Goal: Find specific page/section

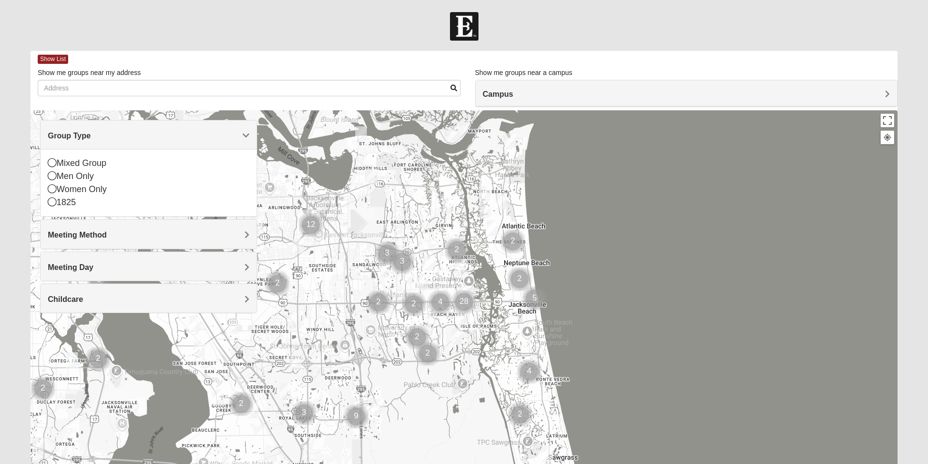
click at [236, 233] on h4 "Meeting Method" at bounding box center [149, 234] width 202 height 9
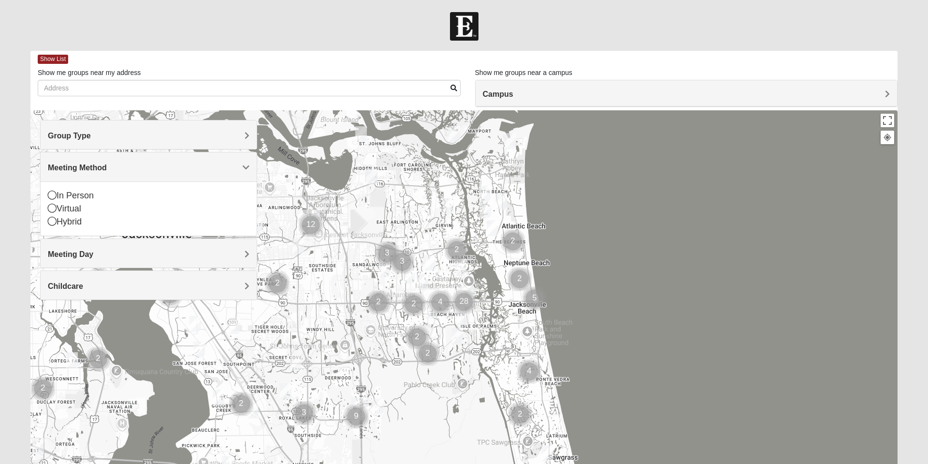
click at [242, 259] on div "Meeting Day" at bounding box center [149, 253] width 216 height 29
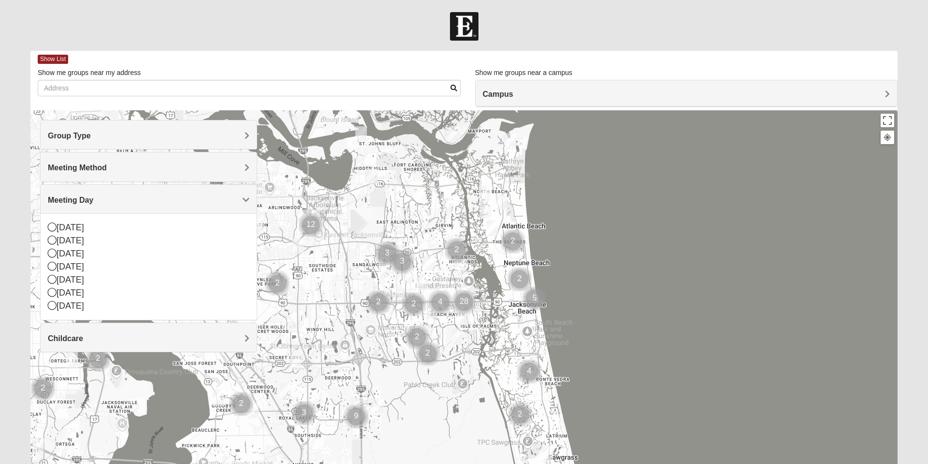
click at [196, 133] on h4 "Group Type" at bounding box center [149, 135] width 202 height 9
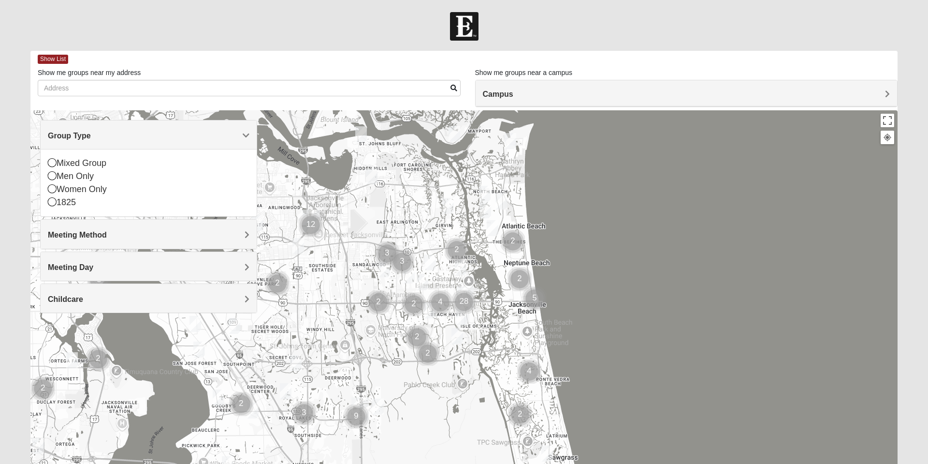
click at [55, 162] on icon at bounding box center [52, 162] width 9 height 9
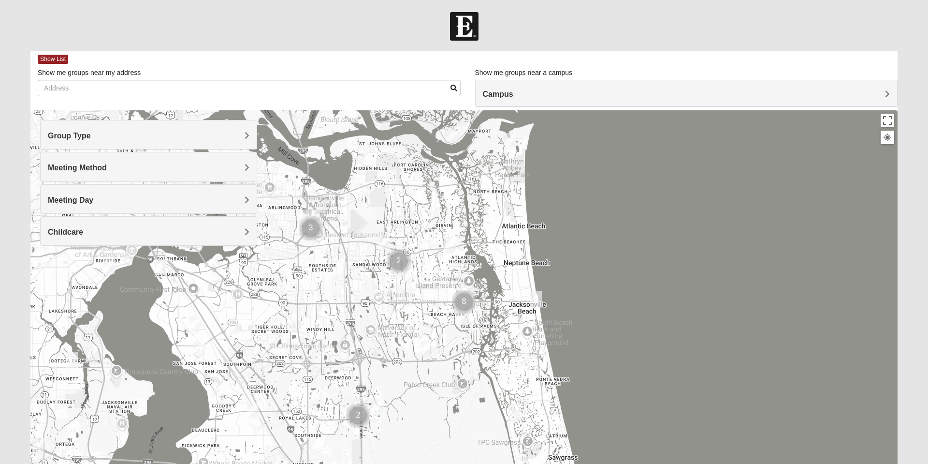
click at [220, 167] on h4 "Meeting Method" at bounding box center [149, 167] width 202 height 9
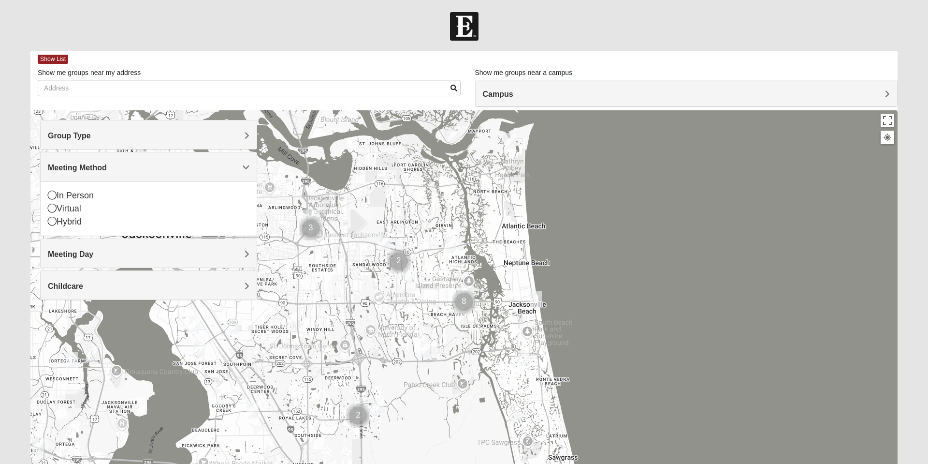
click at [63, 190] on div "In Person" at bounding box center [149, 195] width 202 height 13
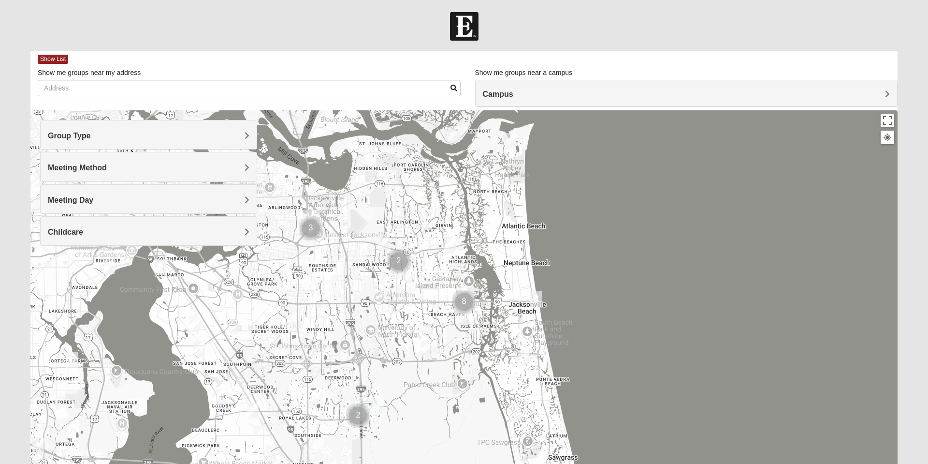
click at [51, 194] on div "Meeting Day" at bounding box center [149, 199] width 216 height 29
click at [81, 207] on div "Meeting Day" at bounding box center [149, 199] width 216 height 29
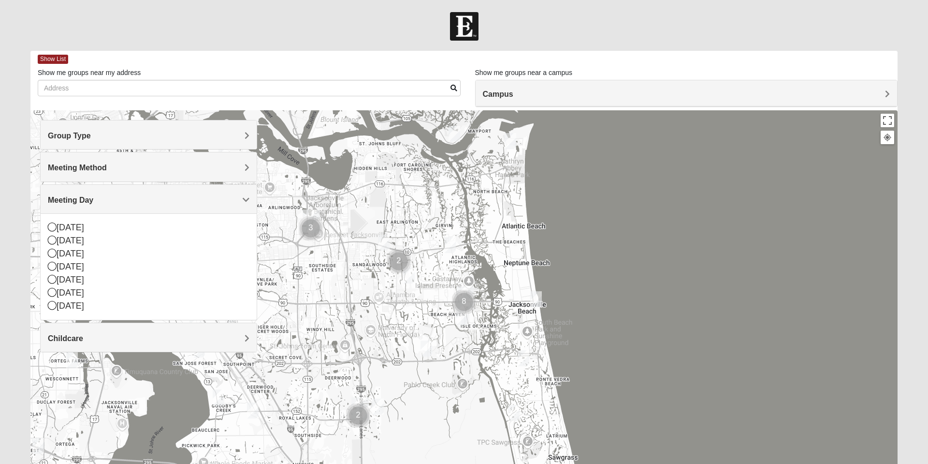
click at [102, 331] on div "Childcare" at bounding box center [149, 337] width 216 height 29
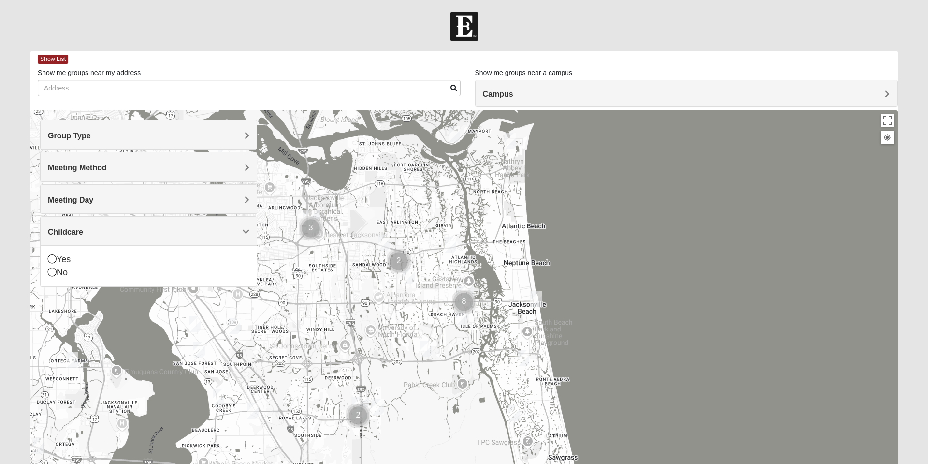
click at [79, 258] on div "Yes" at bounding box center [149, 259] width 202 height 13
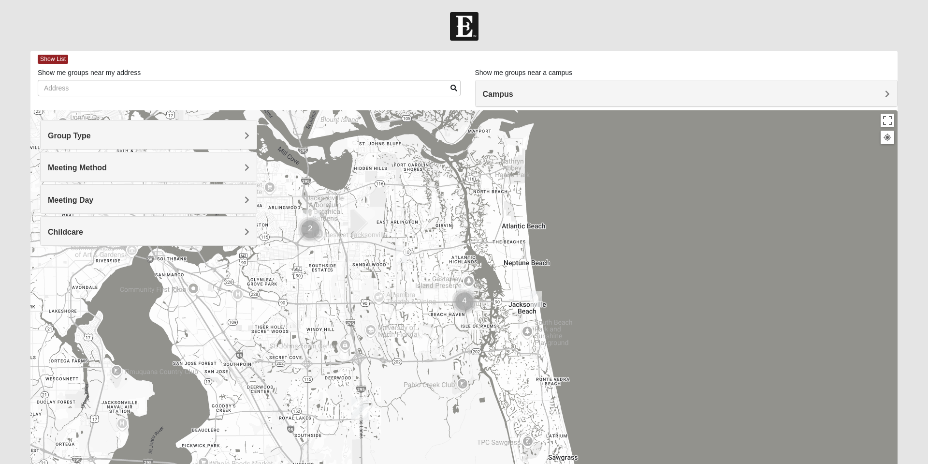
click at [557, 89] on h4 "Campus" at bounding box center [687, 93] width 408 height 9
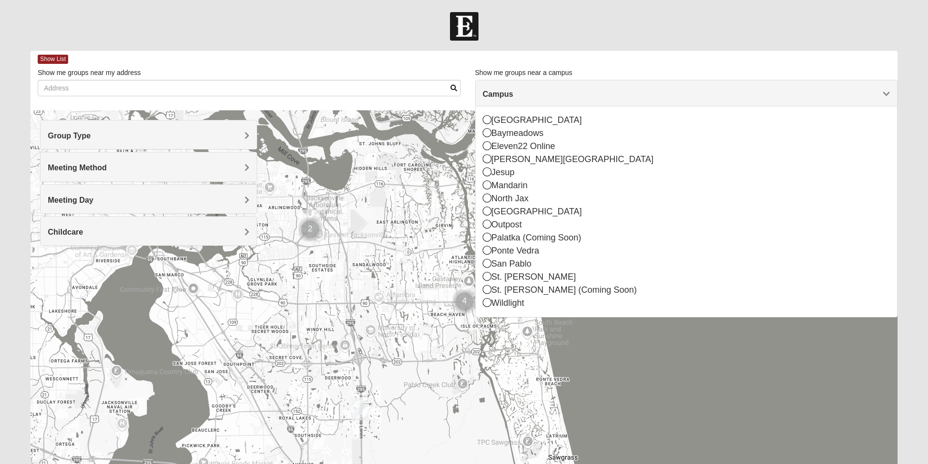
click at [485, 262] on icon at bounding box center [487, 263] width 9 height 9
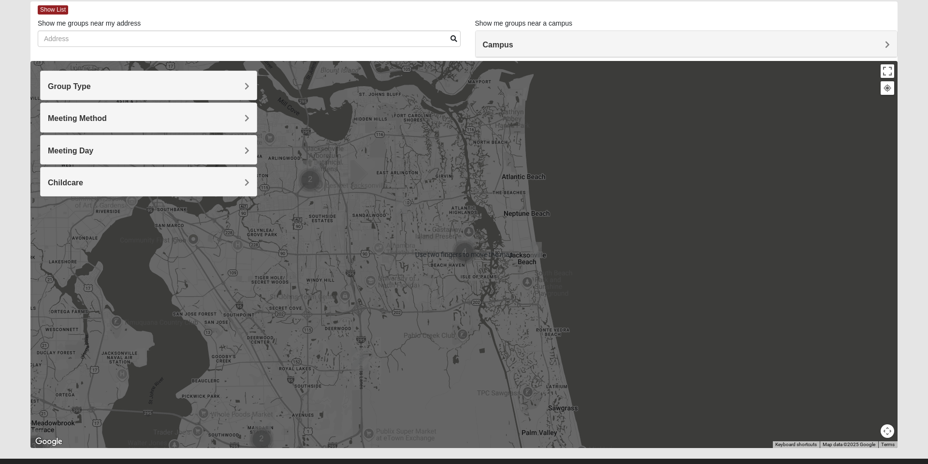
scroll to position [69, 0]
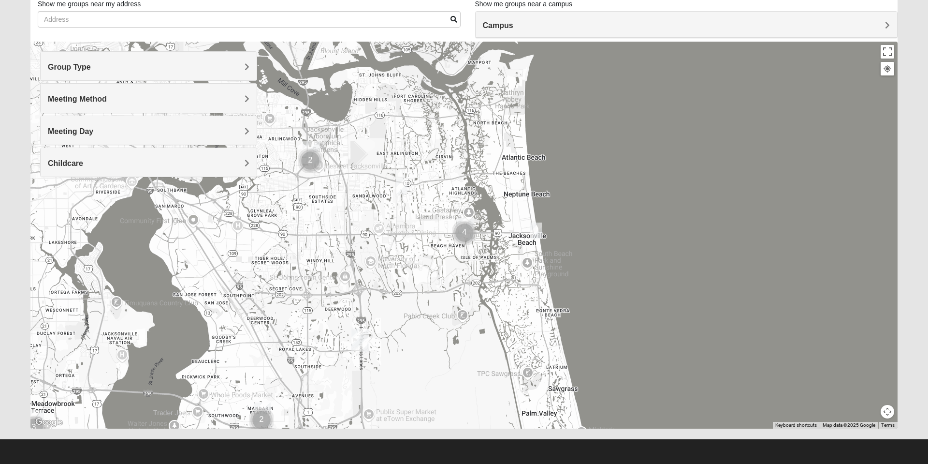
click at [461, 230] on div at bounding box center [463, 235] width 867 height 387
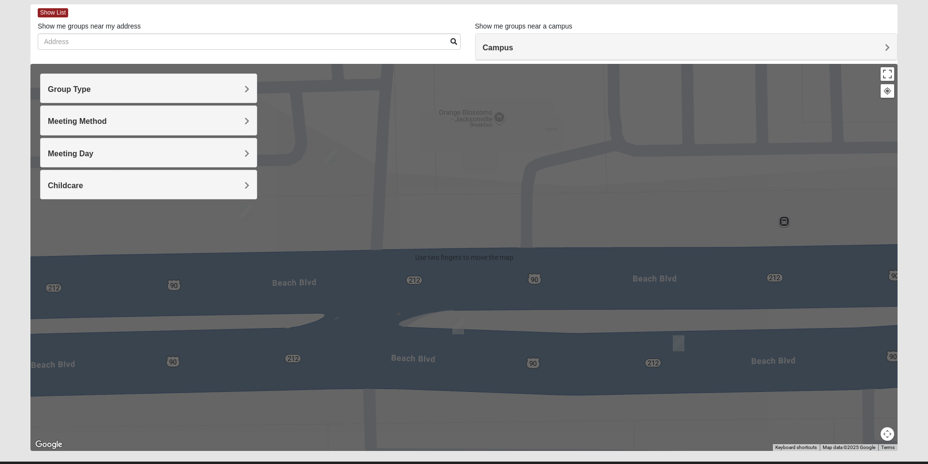
scroll to position [0, 0]
